Goal: Information Seeking & Learning: Learn about a topic

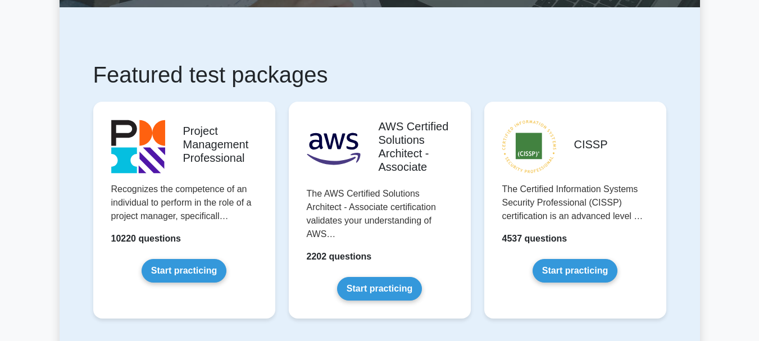
scroll to position [180, 0]
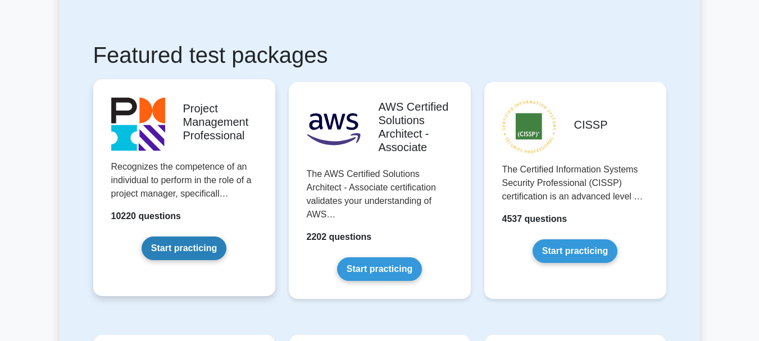
click at [198, 248] on link "Start practicing" at bounding box center [184, 248] width 85 height 24
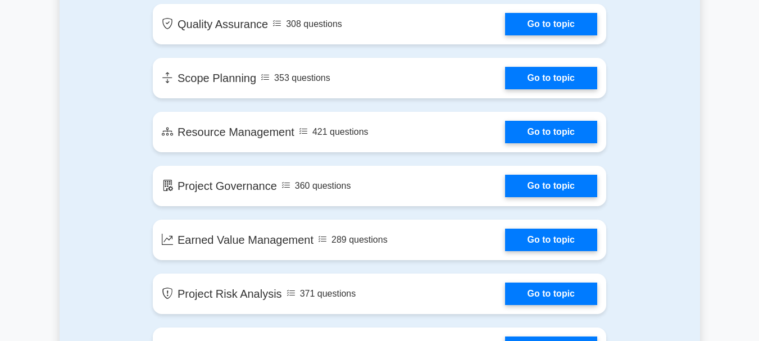
scroll to position [1483, 0]
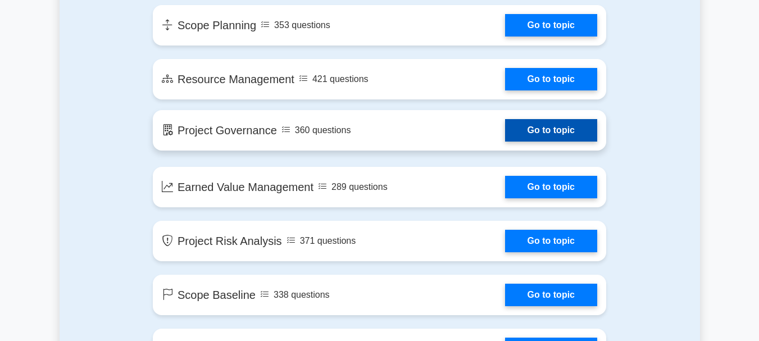
click at [505, 129] on link "Go to topic" at bounding box center [551, 130] width 92 height 22
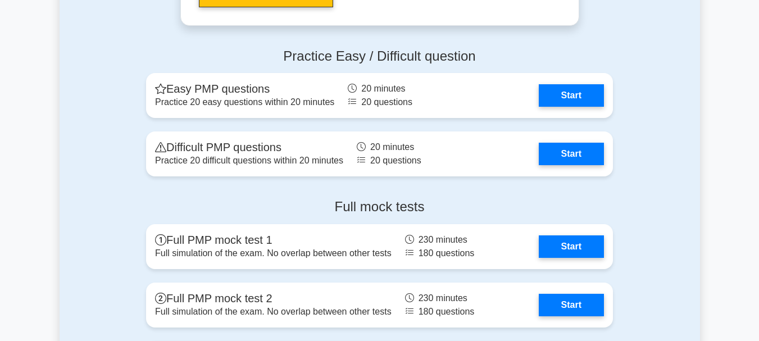
scroll to position [3145, 0]
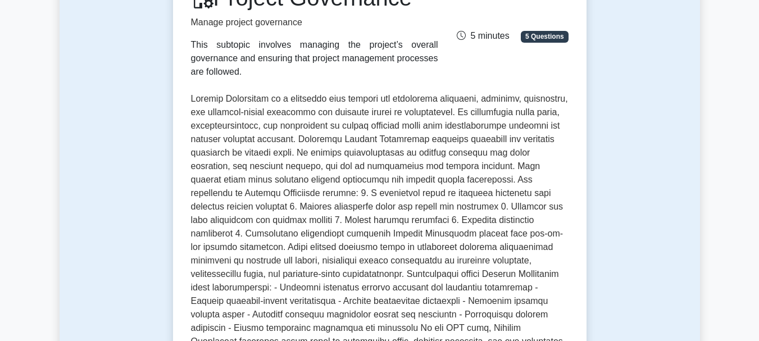
scroll to position [157, 0]
